Goal: Transaction & Acquisition: Subscribe to service/newsletter

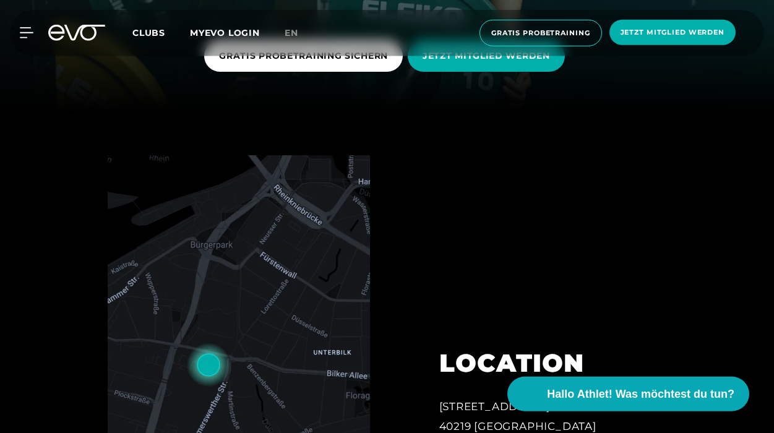
scroll to position [297, 0]
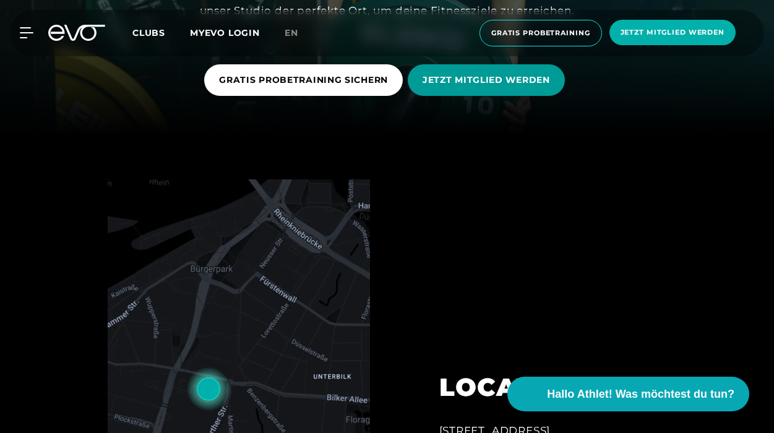
click at [523, 83] on span "JETZT MITGLIED WERDEN" at bounding box center [486, 80] width 127 height 13
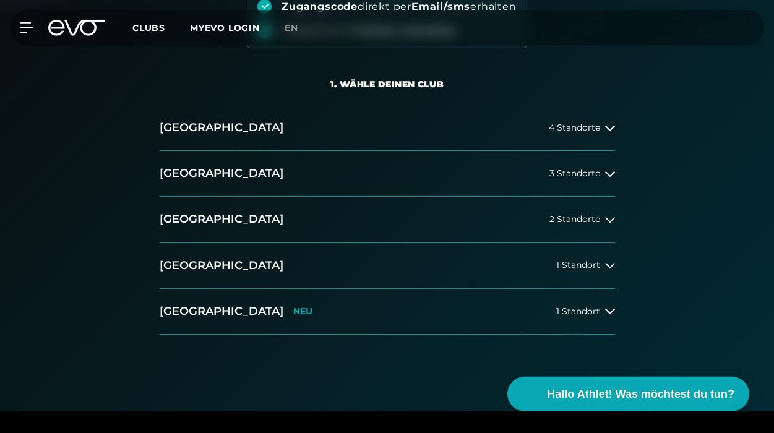
scroll to position [238, 0]
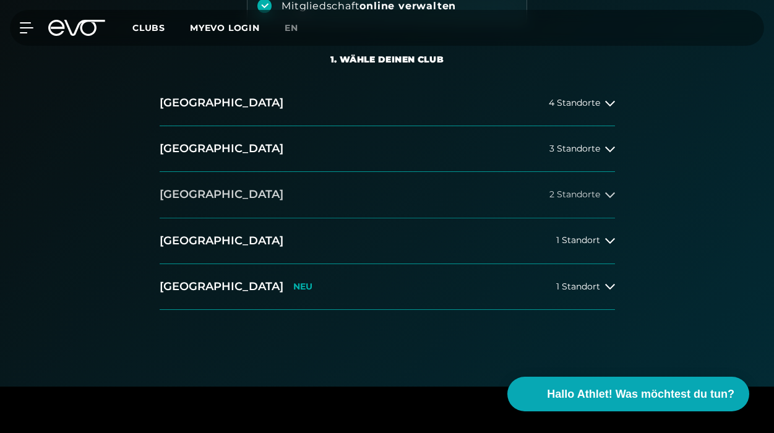
click at [574, 190] on span "2 Standorte" at bounding box center [575, 194] width 51 height 9
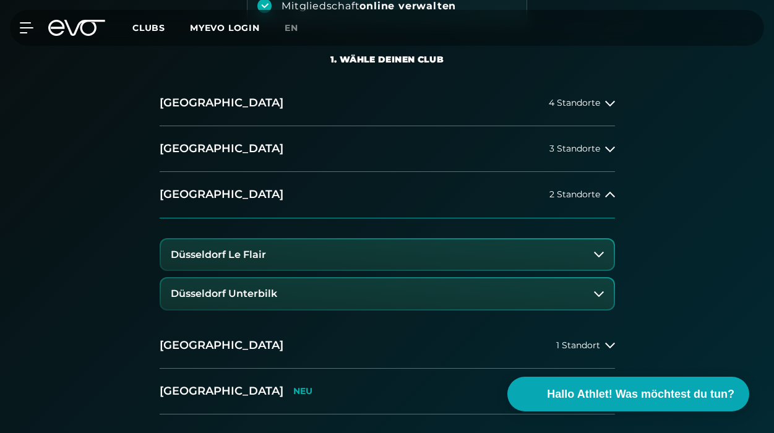
click at [572, 302] on button "Düsseldorf Unterbilk" at bounding box center [387, 293] width 453 height 31
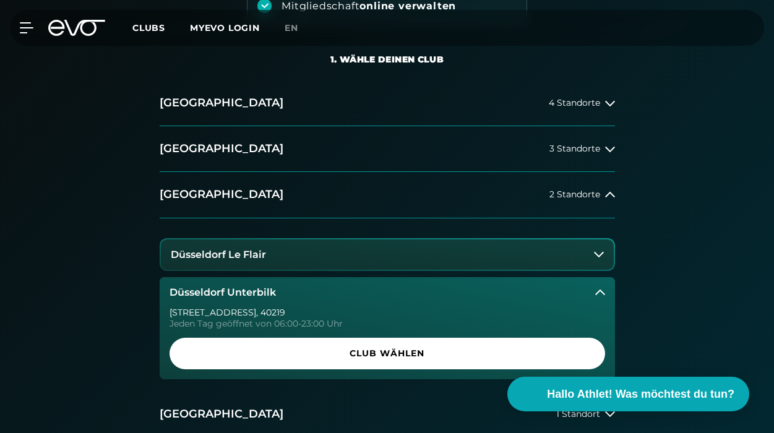
click at [694, 259] on div "[GEOGRAPHIC_DATA] 4 Standorte [GEOGRAPHIC_DATA] 3 Standorte [GEOGRAPHIC_DATA] 2…" at bounding box center [387, 291] width 774 height 423
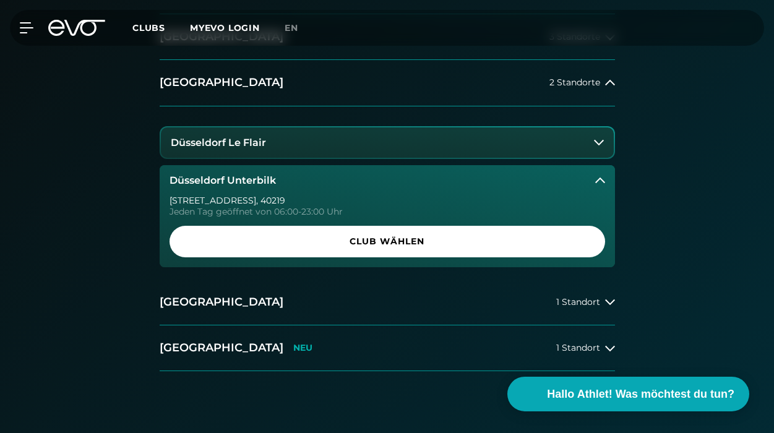
scroll to position [356, 0]
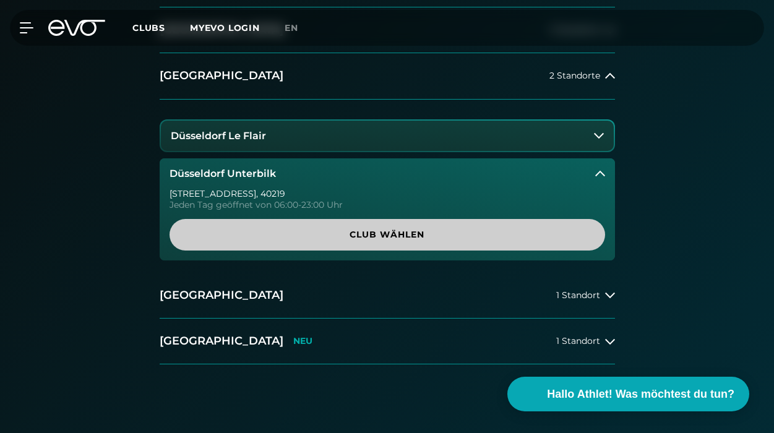
click at [357, 232] on span "Club wählen" at bounding box center [387, 234] width 406 height 13
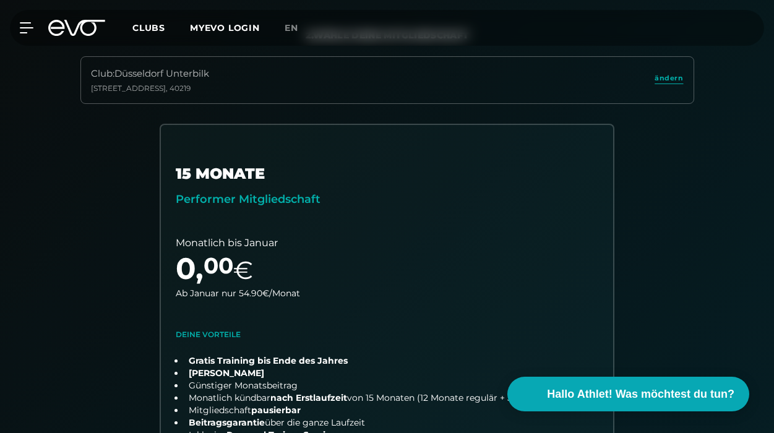
scroll to position [261, 0]
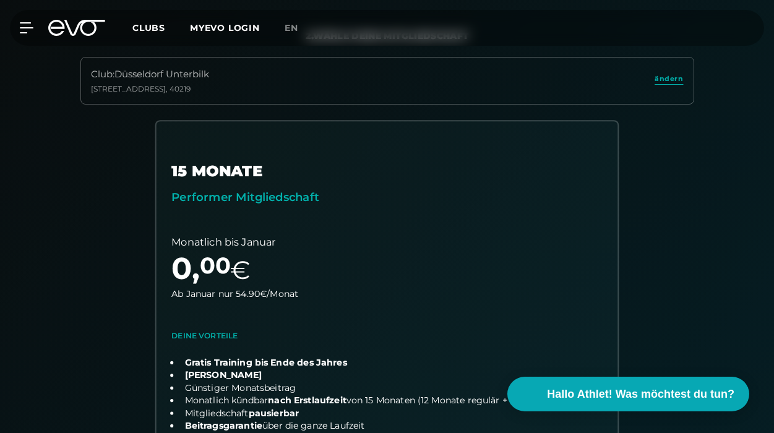
click at [455, 223] on link "choose plan" at bounding box center [388, 333] width 462 height 425
click at [434, 200] on link "choose plan" at bounding box center [388, 333] width 462 height 425
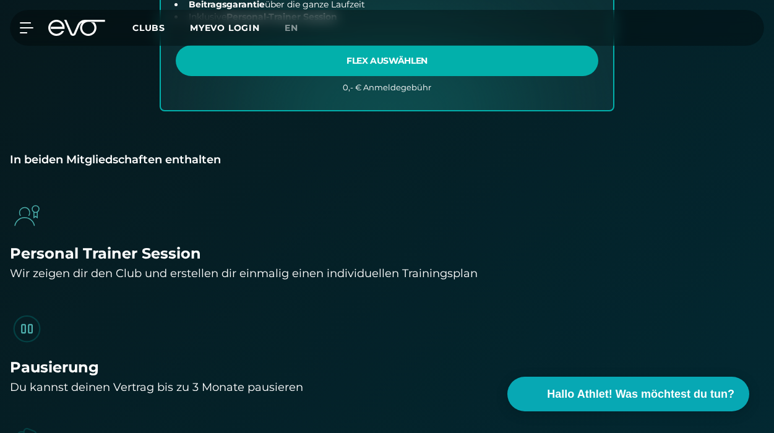
scroll to position [830, 0]
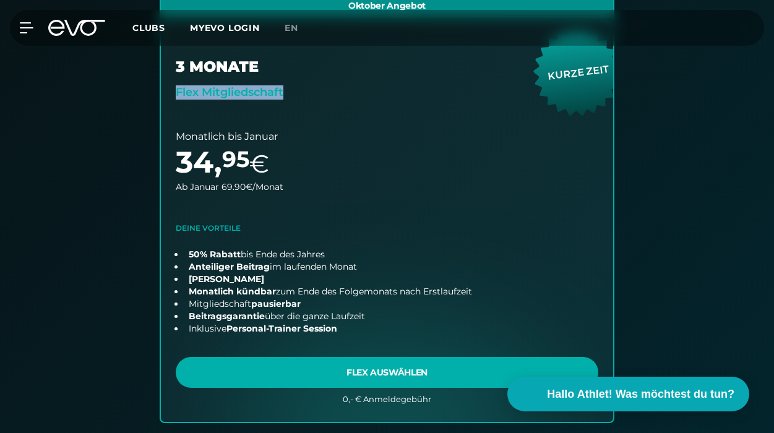
drag, startPoint x: 779, startPoint y: 37, endPoint x: 744, endPoint y: 68, distance: 46.5
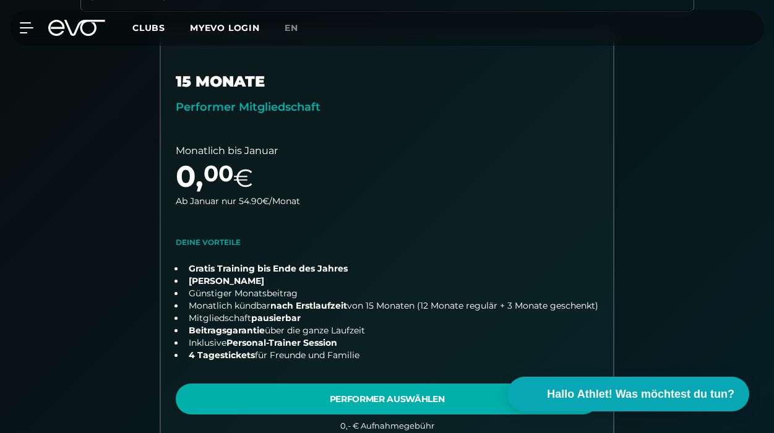
scroll to position [356, 0]
